Goal: Connect with others: Connect with others

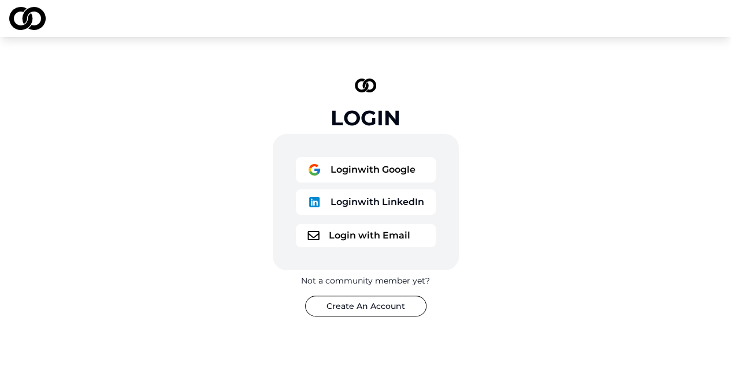
click at [404, 169] on button "Login with Google" at bounding box center [366, 169] width 140 height 25
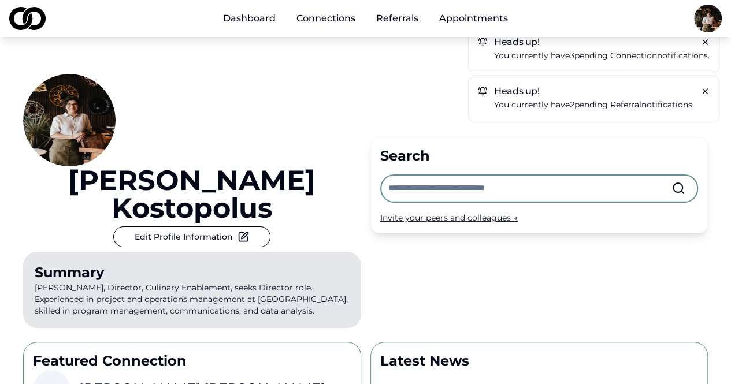
click at [518, 46] on div "Heads up! You currently have 3 pending connection notifications." at bounding box center [594, 50] width 252 height 45
click at [534, 50] on p "You currently have 3 pending connection notifications." at bounding box center [602, 55] width 216 height 13
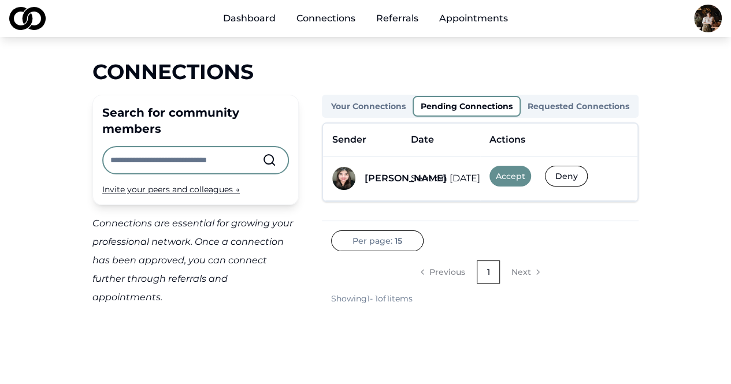
click at [411, 178] on td "Sent on [DATE]" at bounding box center [441, 179] width 79 height 45
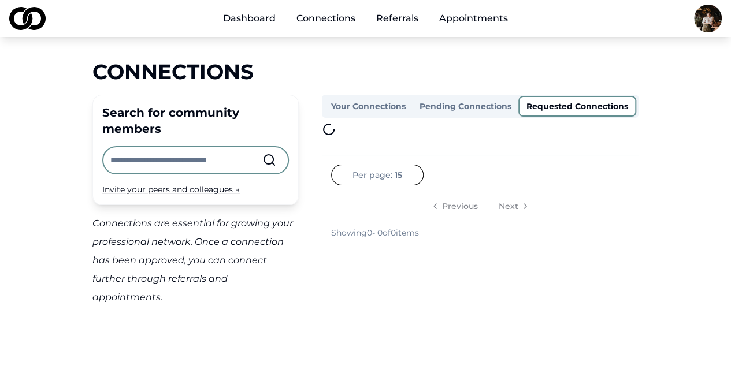
click at [554, 106] on button "Requested Connections" at bounding box center [578, 106] width 118 height 21
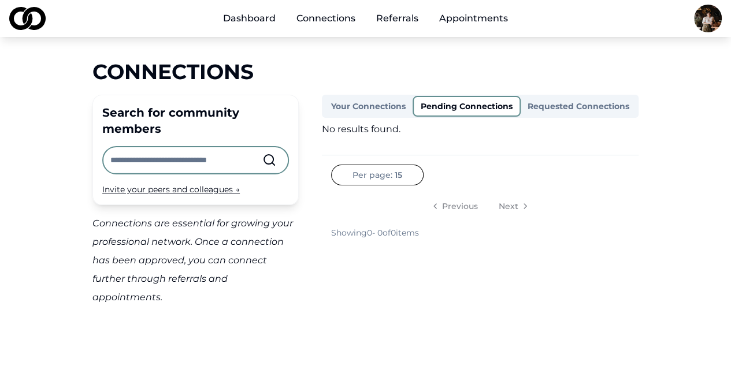
click at [469, 106] on button "Pending Connections" at bounding box center [467, 106] width 108 height 21
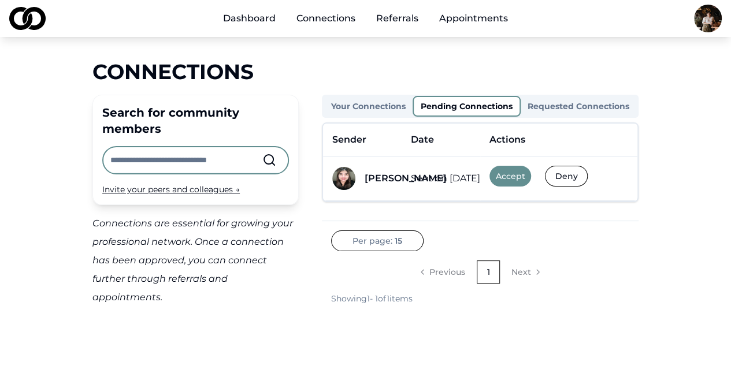
click at [343, 176] on img at bounding box center [343, 178] width 23 height 23
click at [379, 183] on div "[PERSON_NAME]" at bounding box center [406, 179] width 82 height 14
drag, startPoint x: 367, startPoint y: 178, endPoint x: 437, endPoint y: 179, distance: 70.6
click at [437, 179] on tr "[PERSON_NAME] Sent on [DATE] Accept Deny" at bounding box center [480, 179] width 315 height 45
copy tr "[PERSON_NAME] Sent"
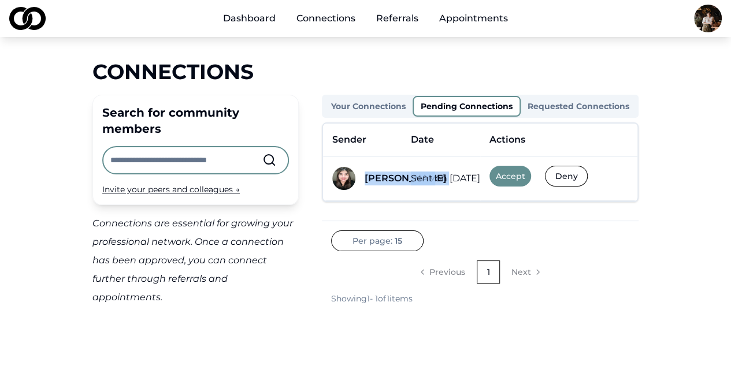
click at [562, 174] on button "Deny" at bounding box center [566, 176] width 43 height 21
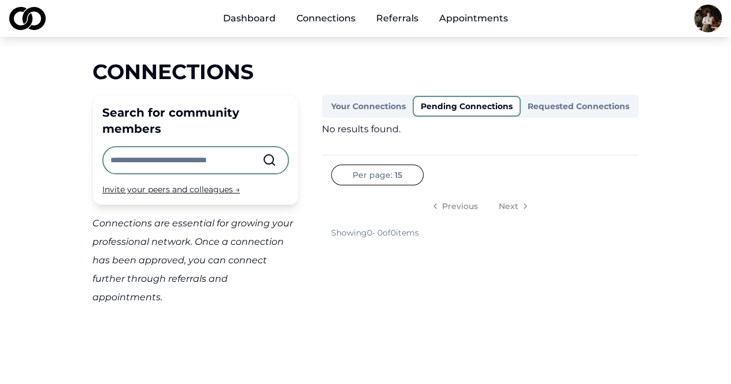
click at [250, 24] on link "Dashboard" at bounding box center [249, 18] width 71 height 23
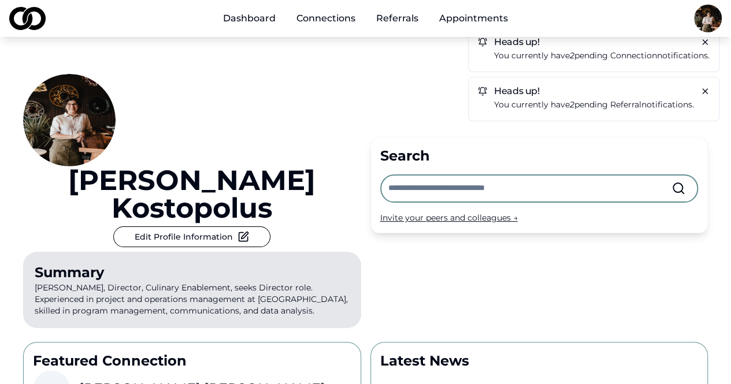
click at [399, 18] on link "Referrals" at bounding box center [397, 18] width 61 height 23
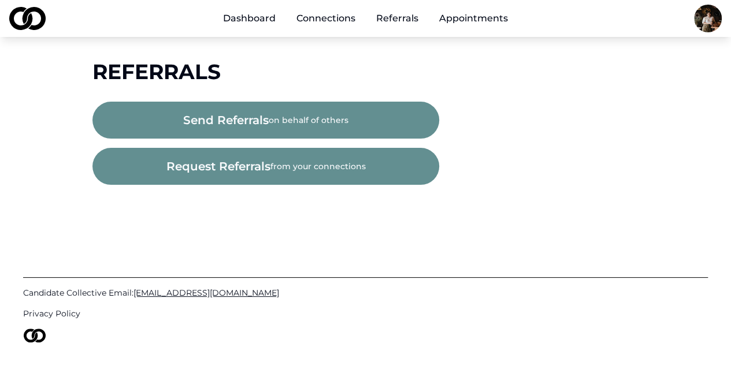
click at [481, 21] on link "Appointments" at bounding box center [473, 18] width 87 height 23
